Goal: Task Accomplishment & Management: Use online tool/utility

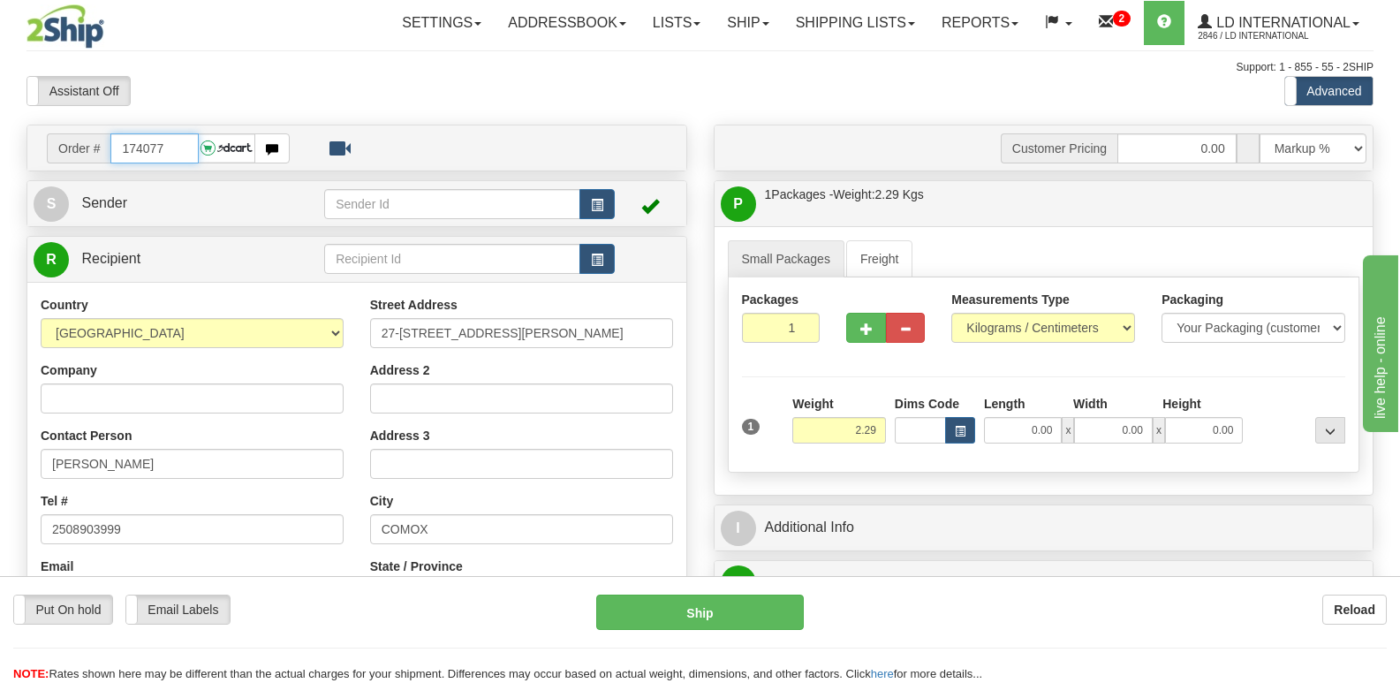
click at [183, 152] on input "174077" at bounding box center [153, 148] width 87 height 30
type input "174079"
click at [967, 429] on button "button" at bounding box center [960, 430] width 30 height 27
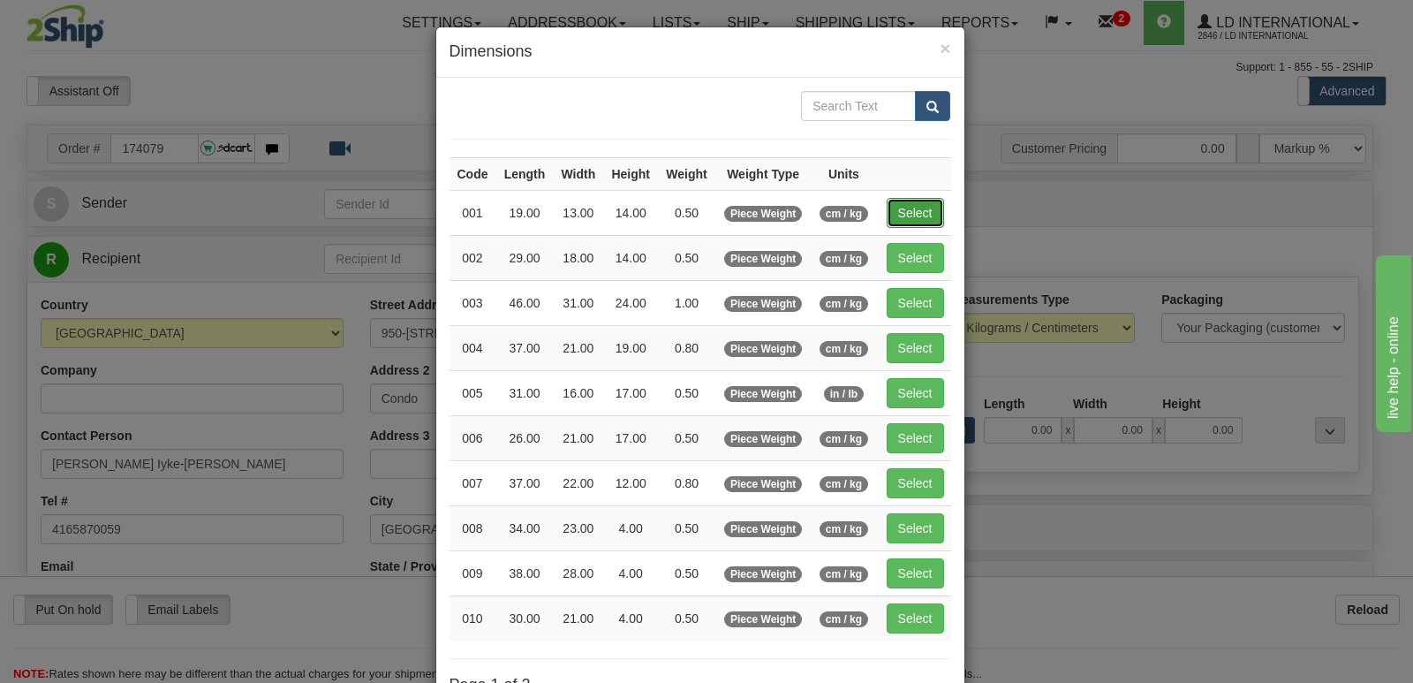
click at [920, 207] on button "Select" at bounding box center [915, 213] width 57 height 30
type input "001"
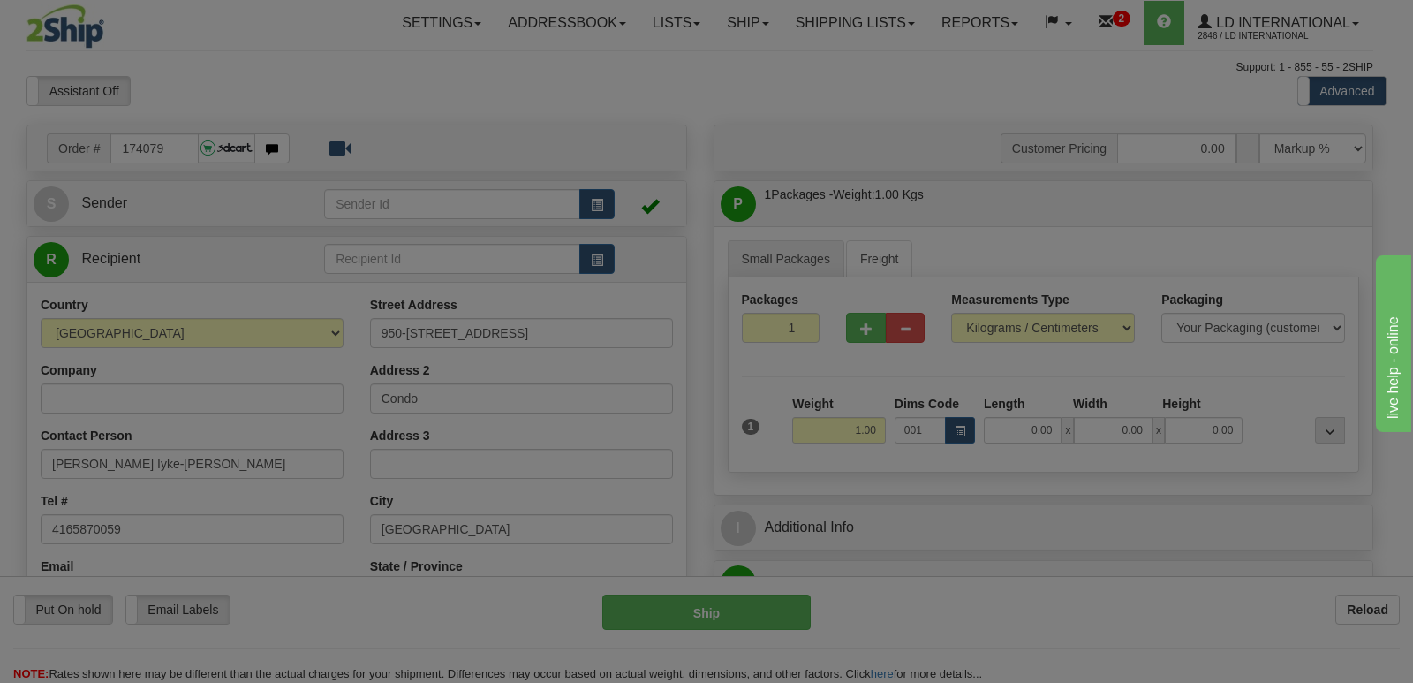
type input "0.50"
type input "19.00"
type input "13.00"
type input "14.00"
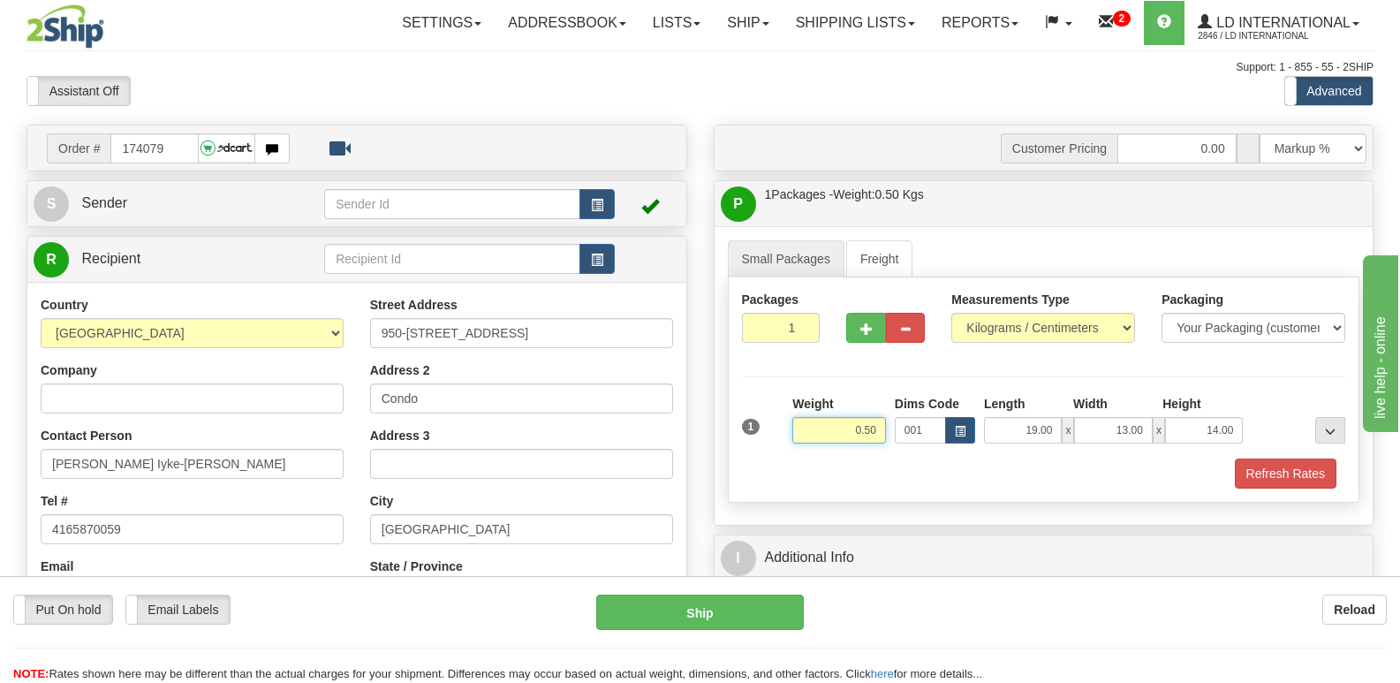
click at [882, 434] on input "0.50" at bounding box center [839, 430] width 94 height 27
type input "0.32"
click at [1307, 473] on button "Refresh Rates" at bounding box center [1286, 473] width 102 height 30
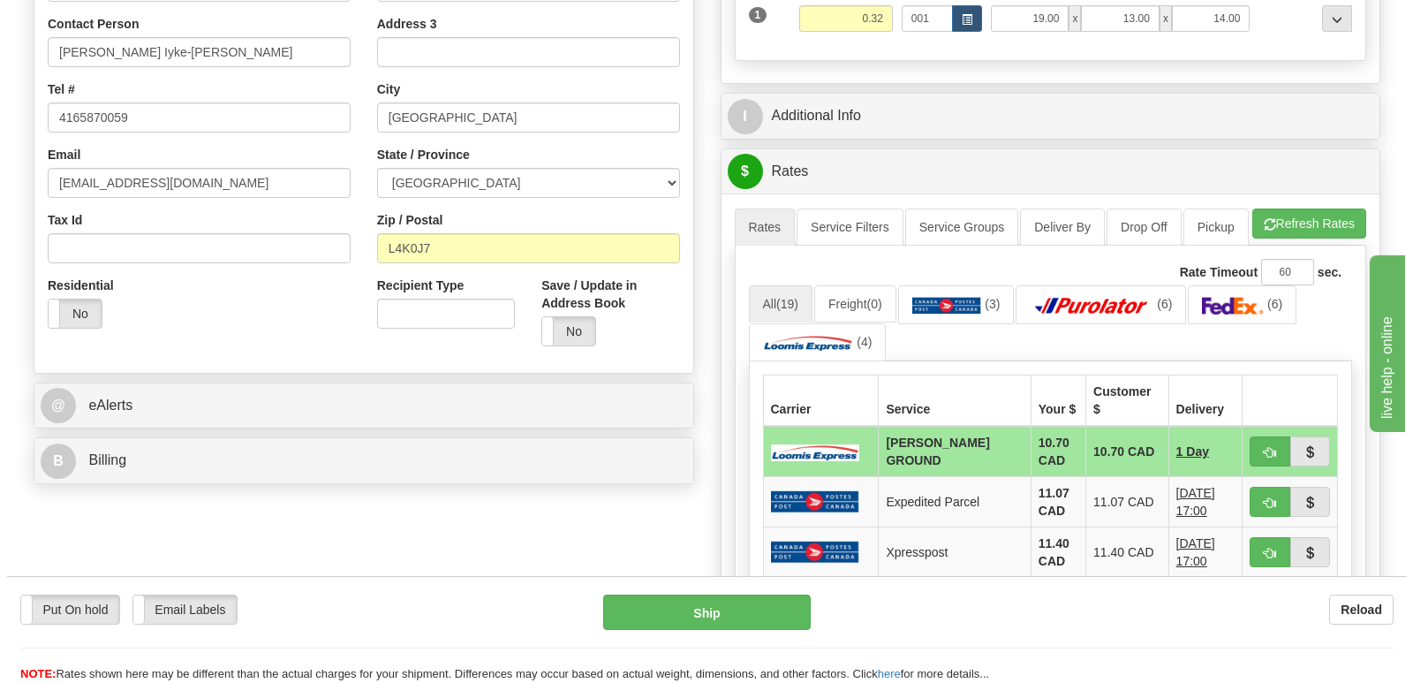
scroll to position [442, 0]
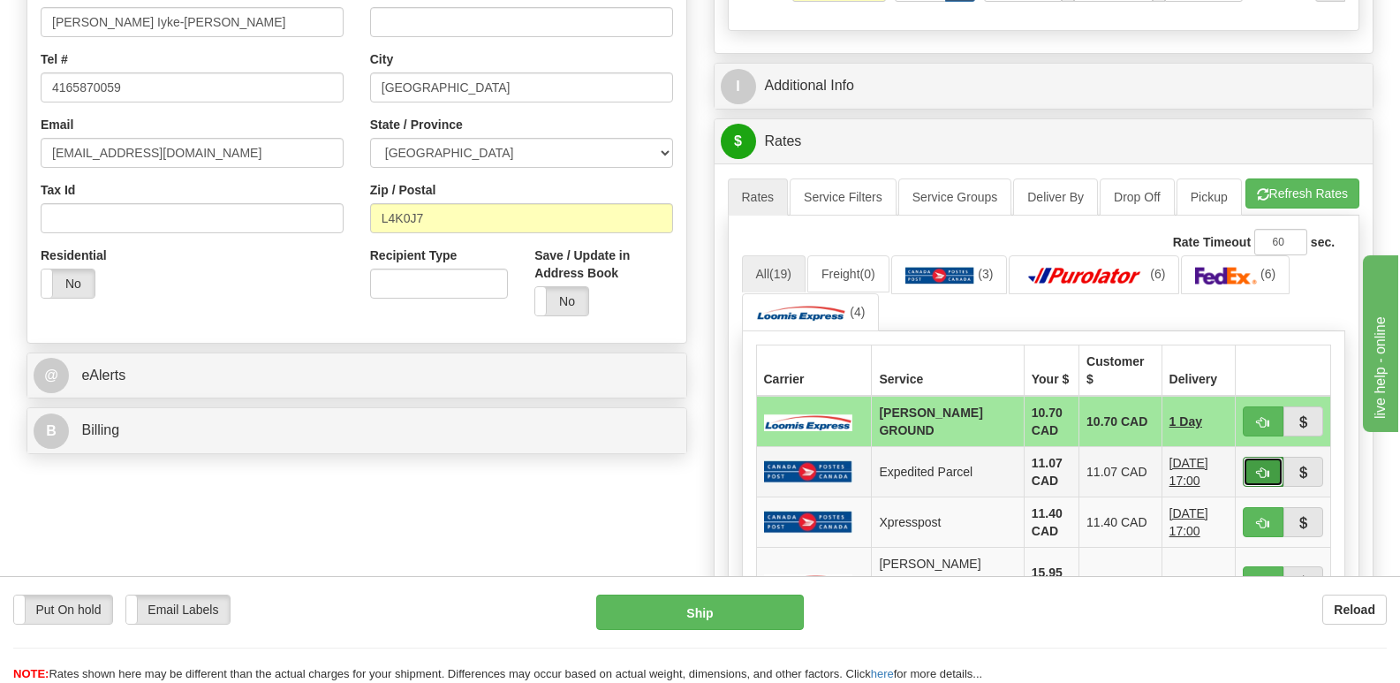
click at [1262, 479] on span "button" at bounding box center [1263, 472] width 12 height 11
type input "DOM.EP"
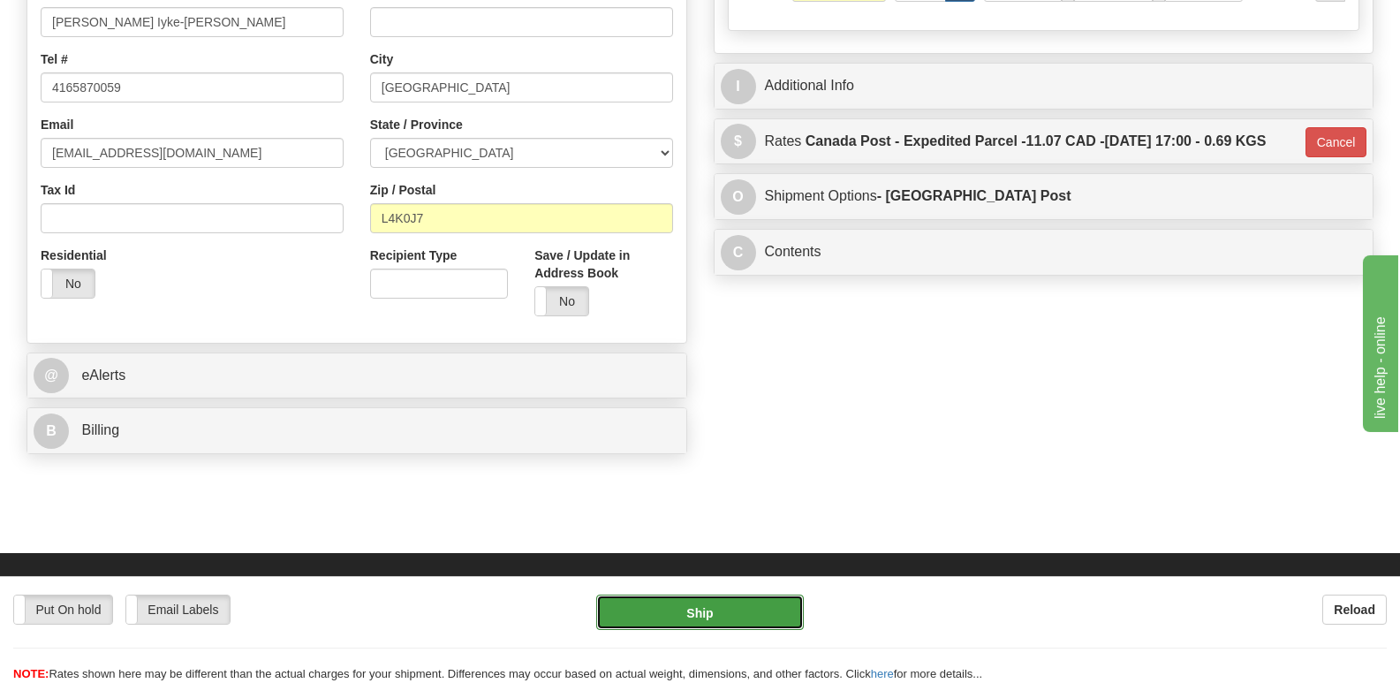
click at [791, 618] on button "Ship" at bounding box center [699, 612] width 207 height 35
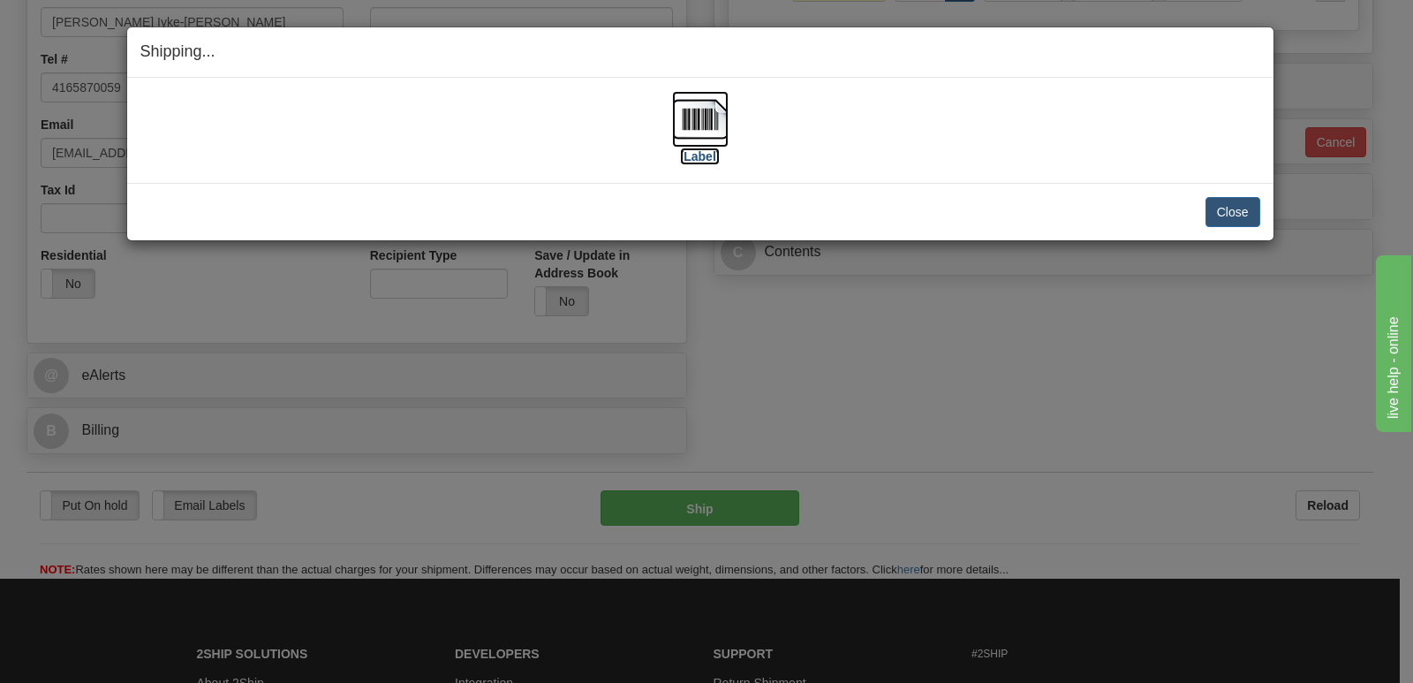
click at [693, 129] on img at bounding box center [700, 119] width 57 height 57
